Goal: Task Accomplishment & Management: Manage account settings

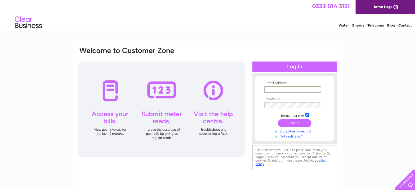
click at [277, 90] on input "text" at bounding box center [292, 89] width 57 height 7
type input "info@newforestcider.co.uk"
click at [291, 121] on input "submit" at bounding box center [295, 122] width 34 height 8
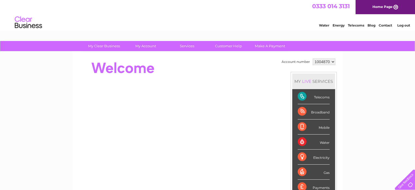
click at [320, 96] on div "Telecoms" at bounding box center [314, 96] width 32 height 15
click at [320, 97] on div "Telecoms" at bounding box center [314, 96] width 32 height 15
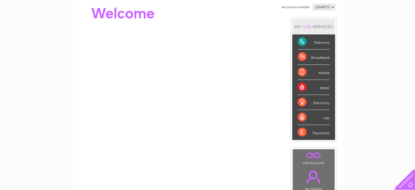
click at [324, 44] on div "Telecoms" at bounding box center [314, 41] width 32 height 15
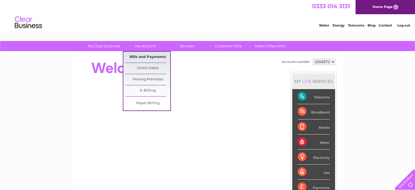
click at [144, 60] on link "Bills and Payments" at bounding box center [147, 57] width 45 height 11
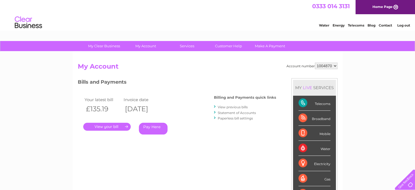
click at [117, 126] on link "." at bounding box center [106, 127] width 47 height 8
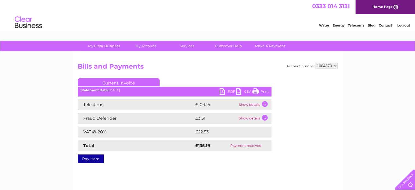
click at [264, 88] on link "Print" at bounding box center [260, 92] width 16 height 8
click at [227, 89] on link "PDF" at bounding box center [228, 92] width 16 height 8
